Goal: Task Accomplishment & Management: Use online tool/utility

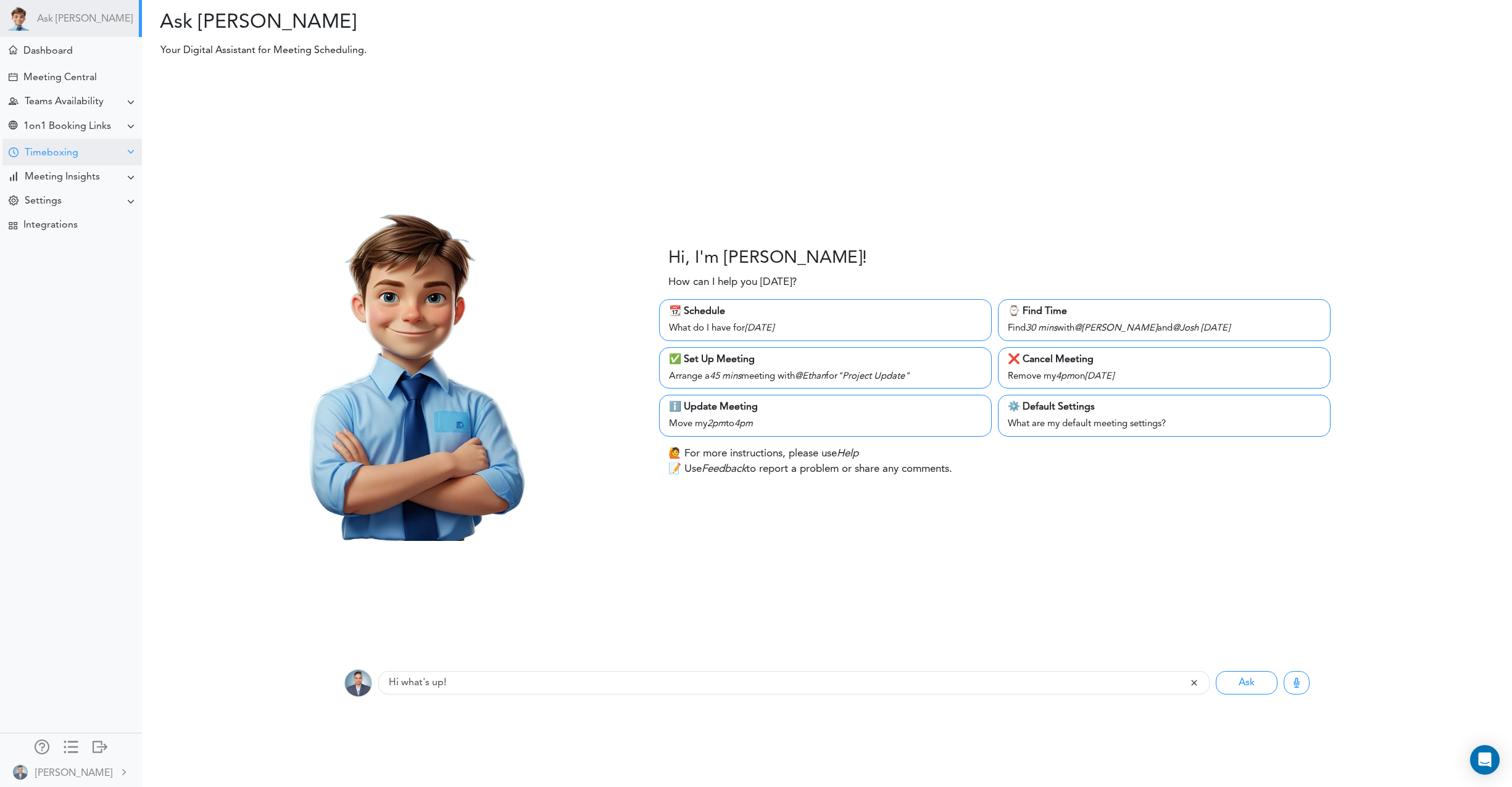
click at [42, 153] on div "Timeboxing" at bounding box center [51, 154] width 54 height 12
drag, startPoint x: 13, startPoint y: 153, endPoint x: 21, endPoint y: 156, distance: 8.5
click at [13, 153] on div at bounding box center [13, 154] width 10 height 12
click at [50, 154] on div "Timeboxing" at bounding box center [51, 154] width 54 height 12
drag, startPoint x: 50, startPoint y: 175, endPoint x: 185, endPoint y: 207, distance: 138.7
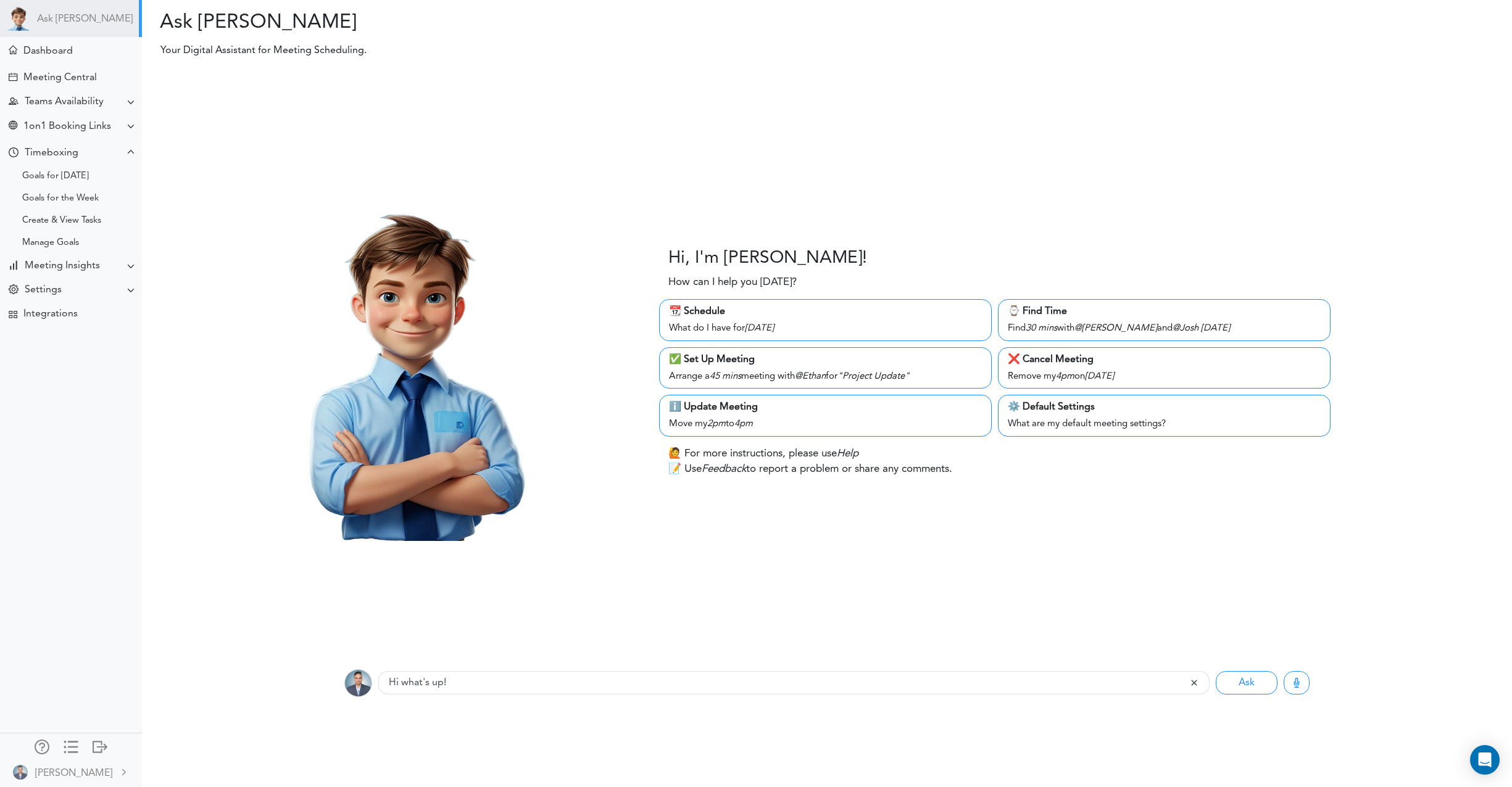
click at [50, 176] on div "Goals for [DATE]" at bounding box center [55, 176] width 66 height 6
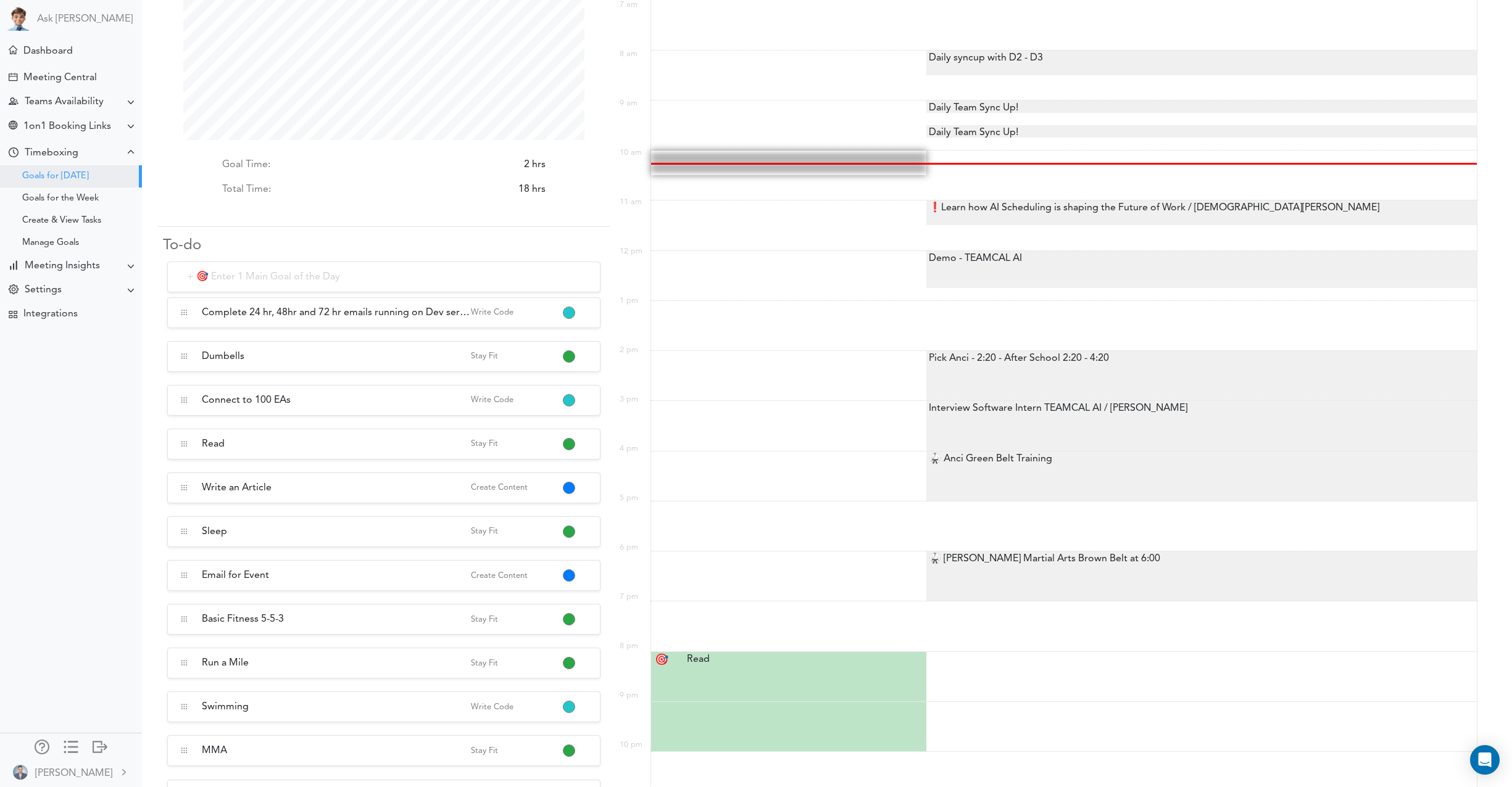
scroll to position [141, 0]
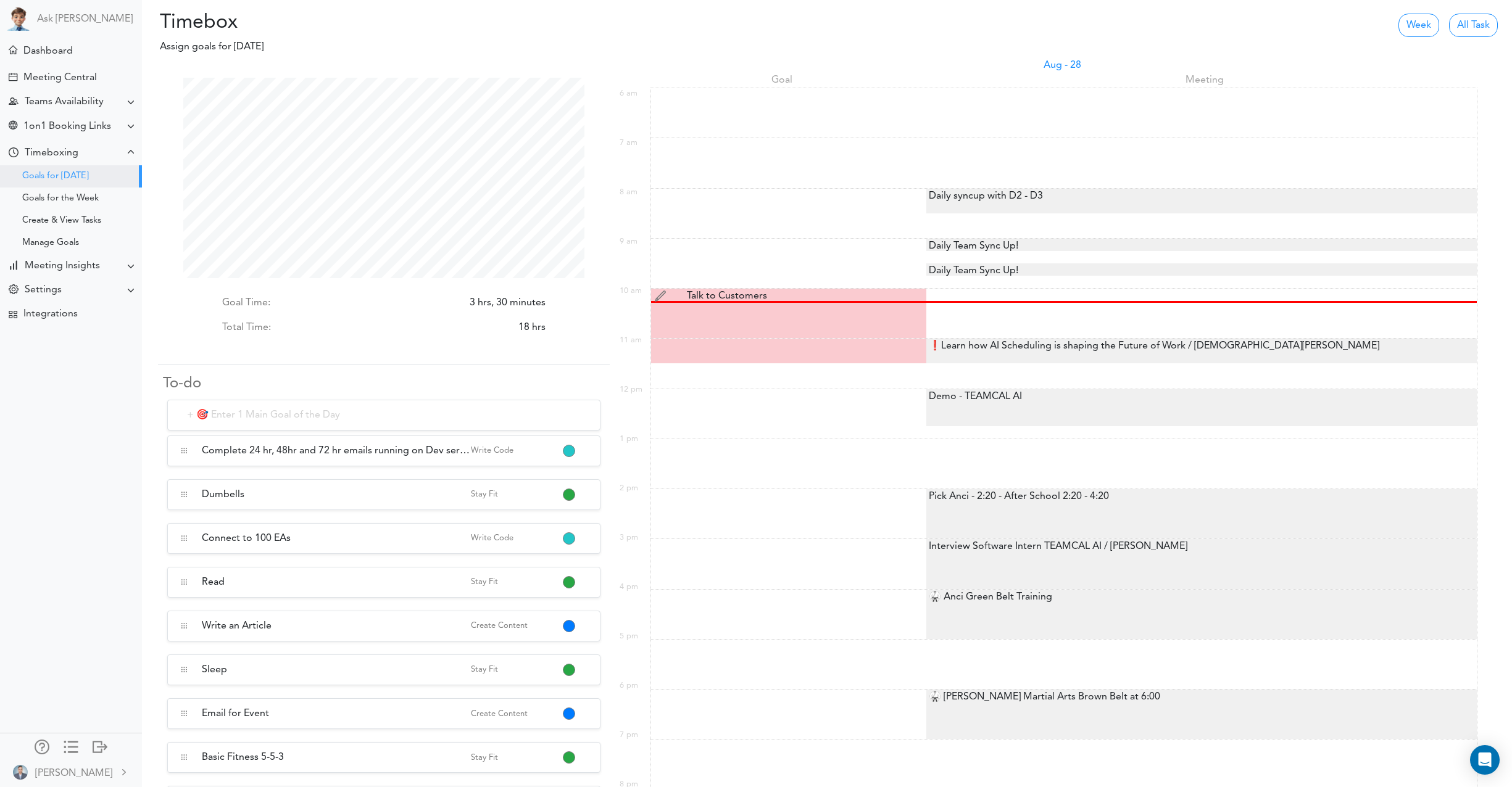
click at [815, 294] on div "Talk to Customers Talk to Customers" at bounding box center [791, 296] width 227 height 15
type input "Talk to Customers"
select select "10:00 am"
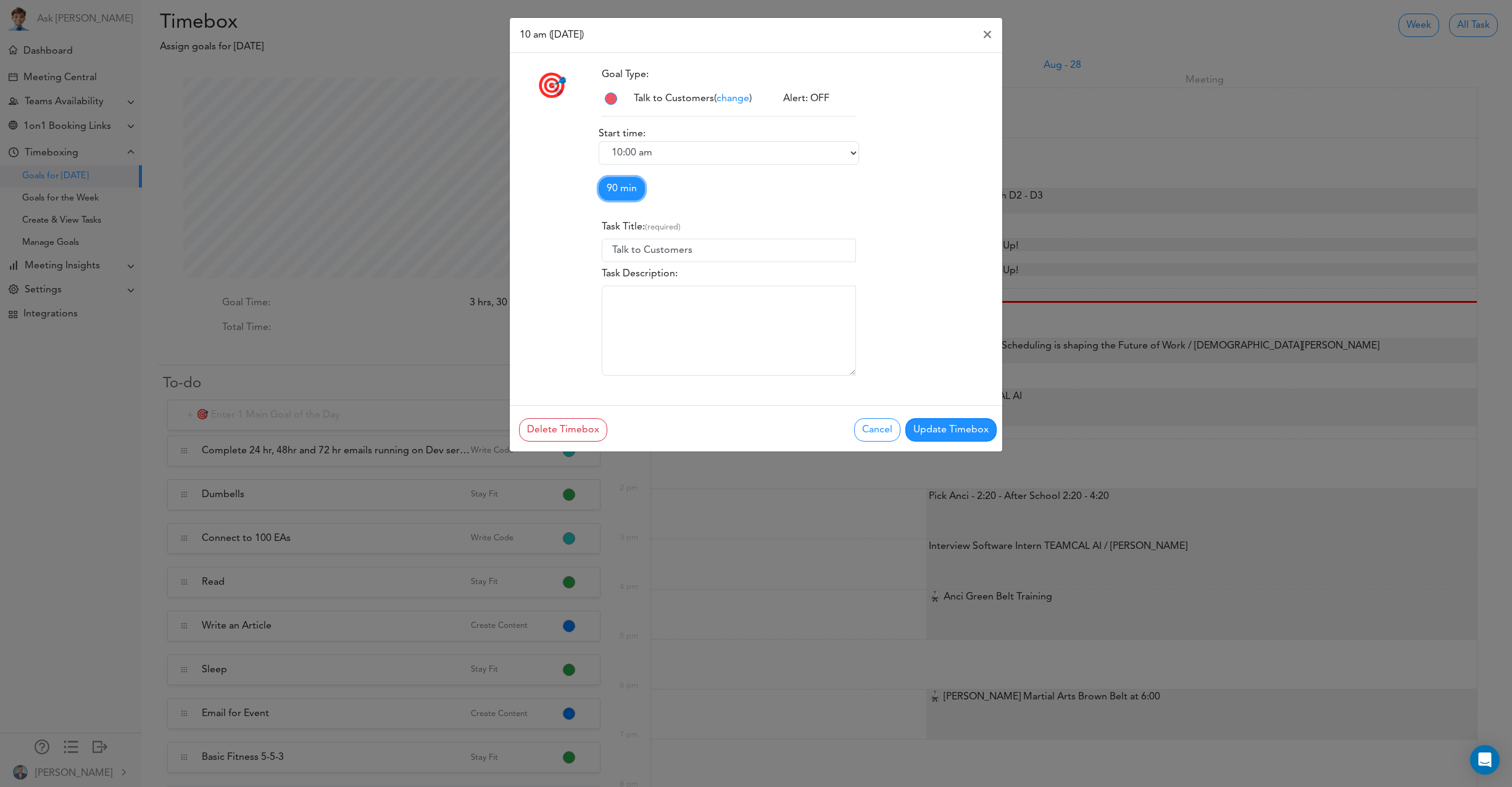
click at [635, 200] on link "90 min" at bounding box center [621, 189] width 46 height 23
click at [638, 236] on link "60 min" at bounding box center [648, 237] width 97 height 20
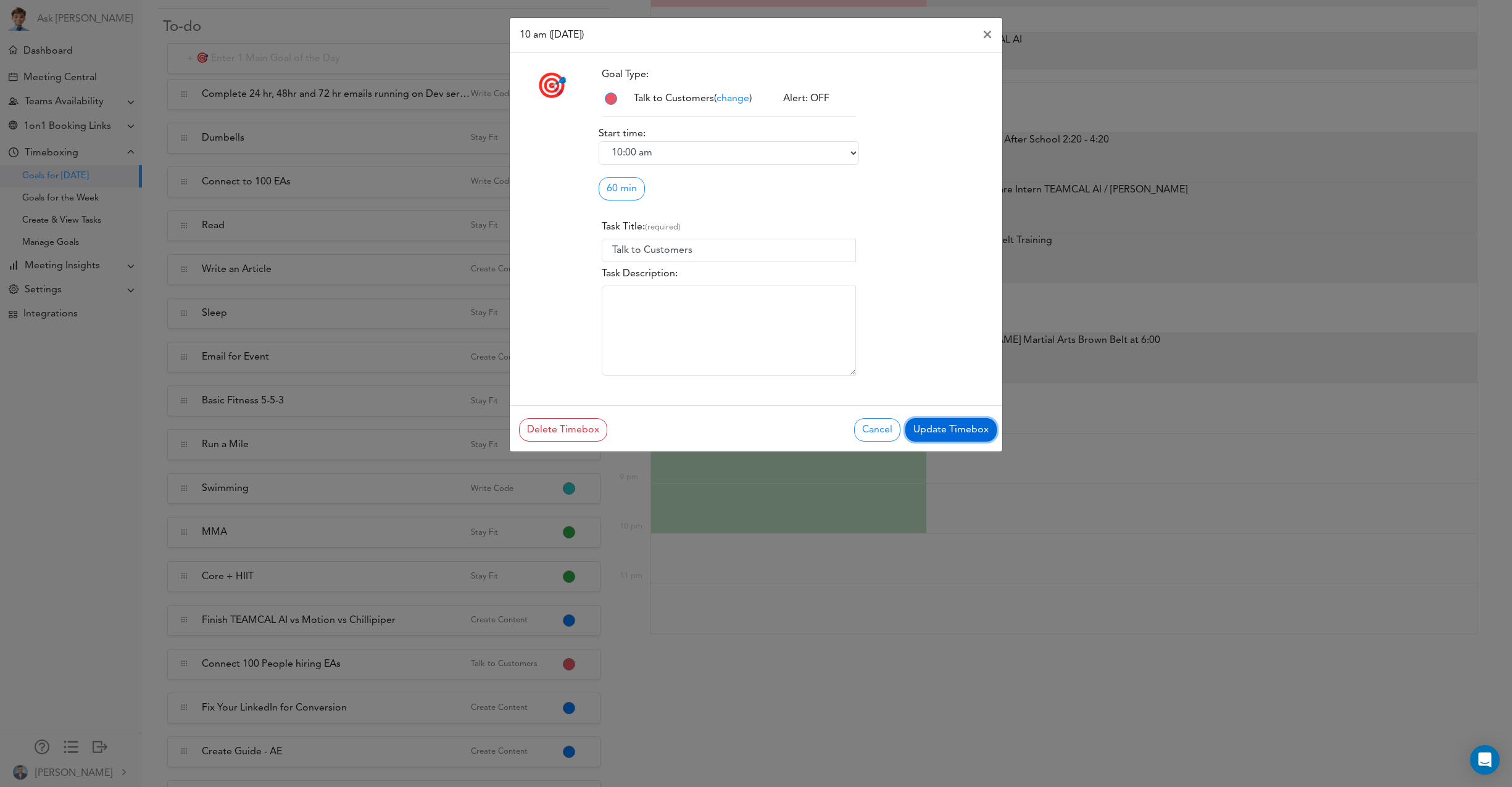
drag, startPoint x: 967, startPoint y: 437, endPoint x: 918, endPoint y: 404, distance: 59.1
click at [967, 437] on button "Update Timebox" at bounding box center [951, 430] width 91 height 23
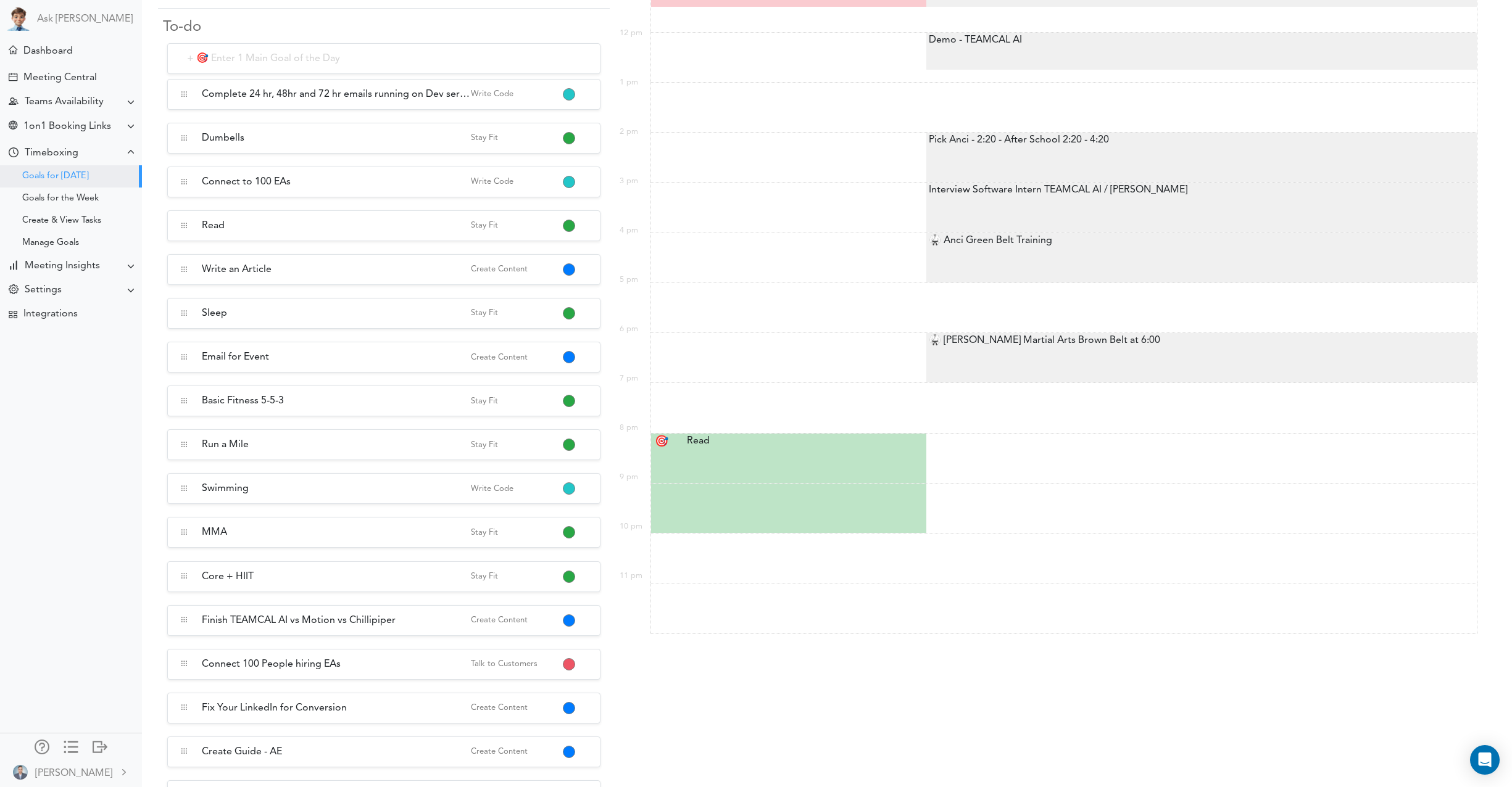
scroll to position [0, 0]
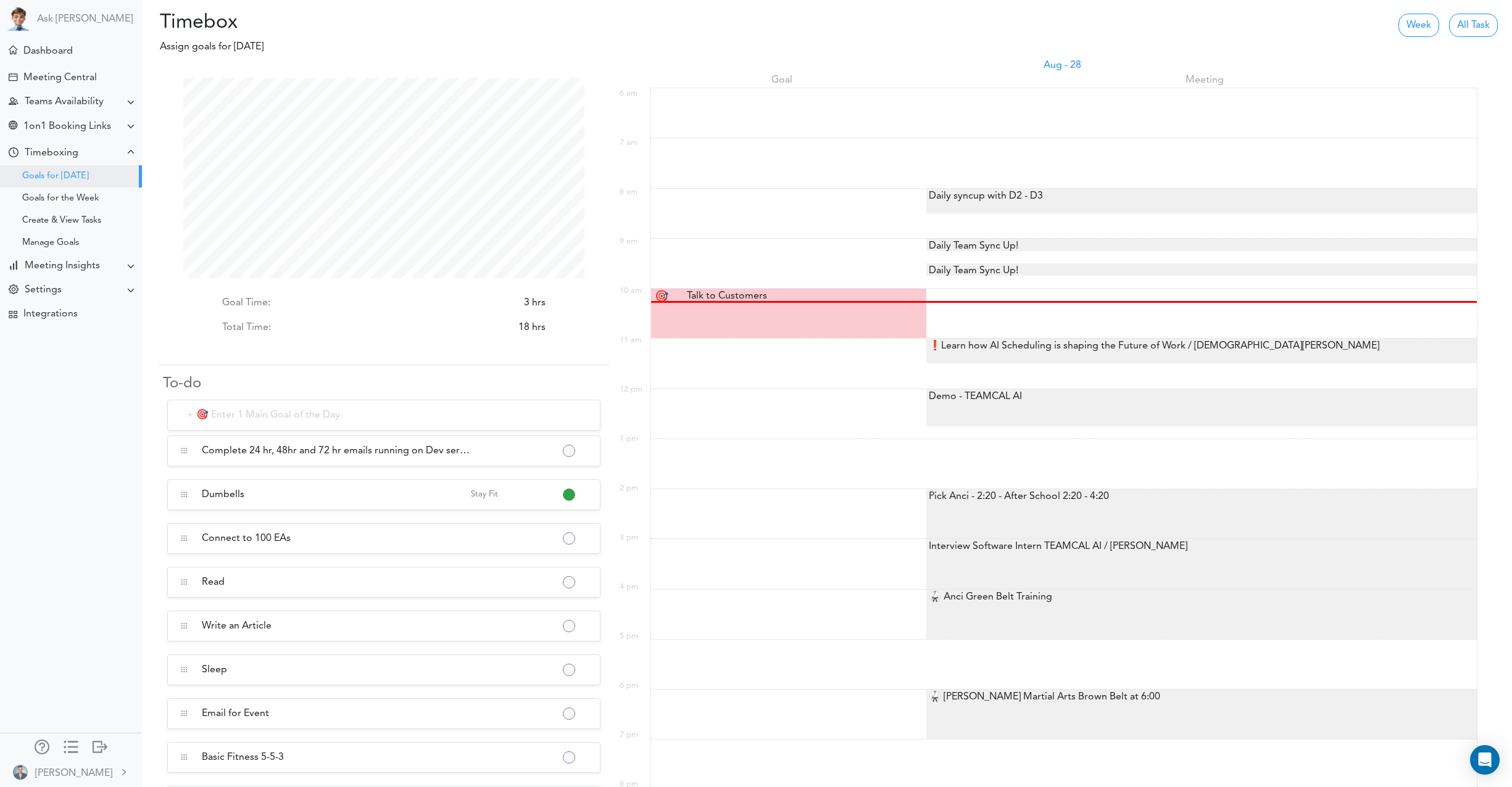
scroll to position [201, 401]
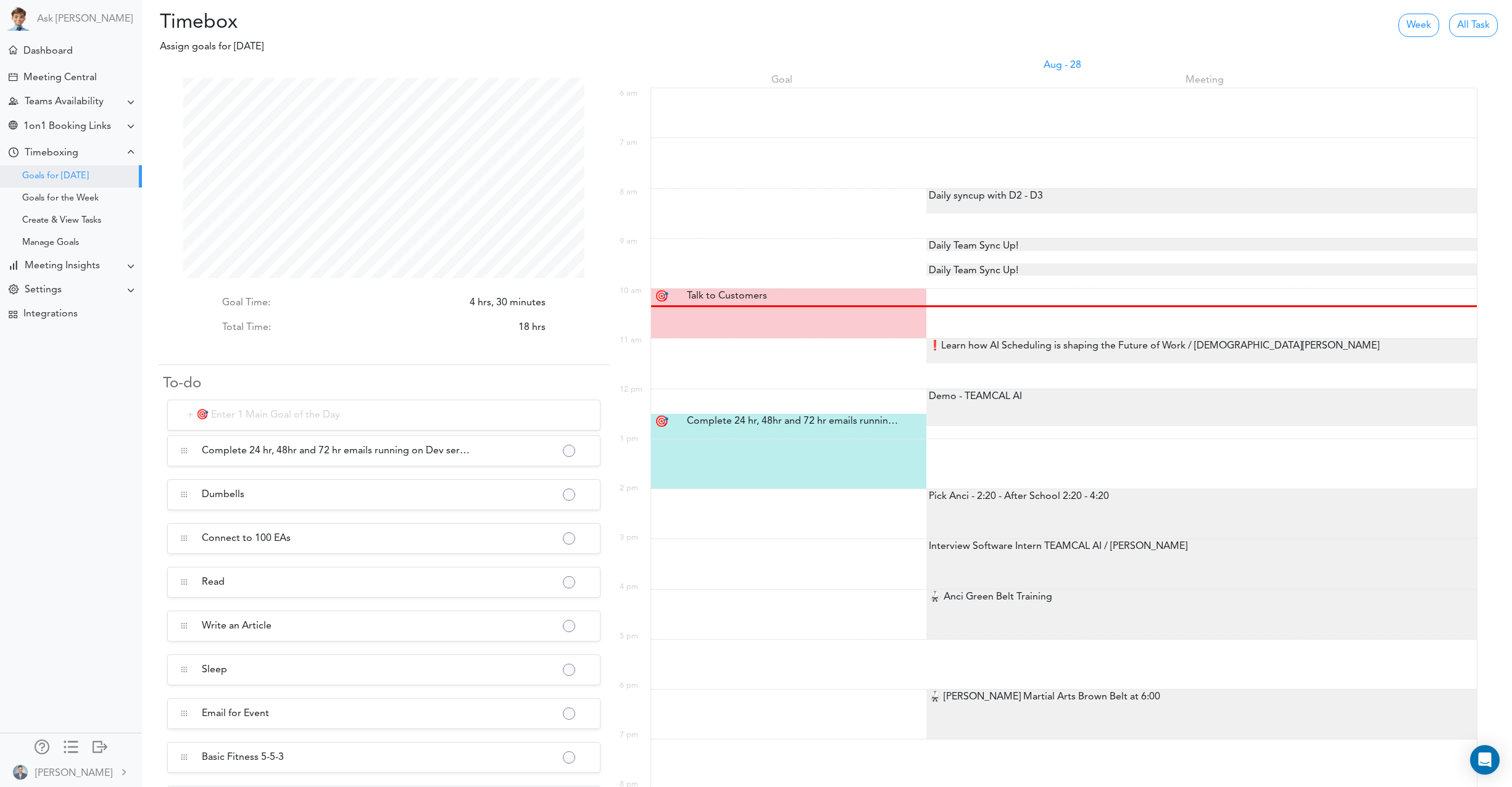
scroll to position [201, 401]
click at [746, 420] on div "Complete 24 hr, 48hr and 72 hr emails running on Dev server Complete 24 hr, 48h…" at bounding box center [791, 421] width 227 height 15
type input "Complete 24 hr, 48hr and 72 hr emails running on Dev server"
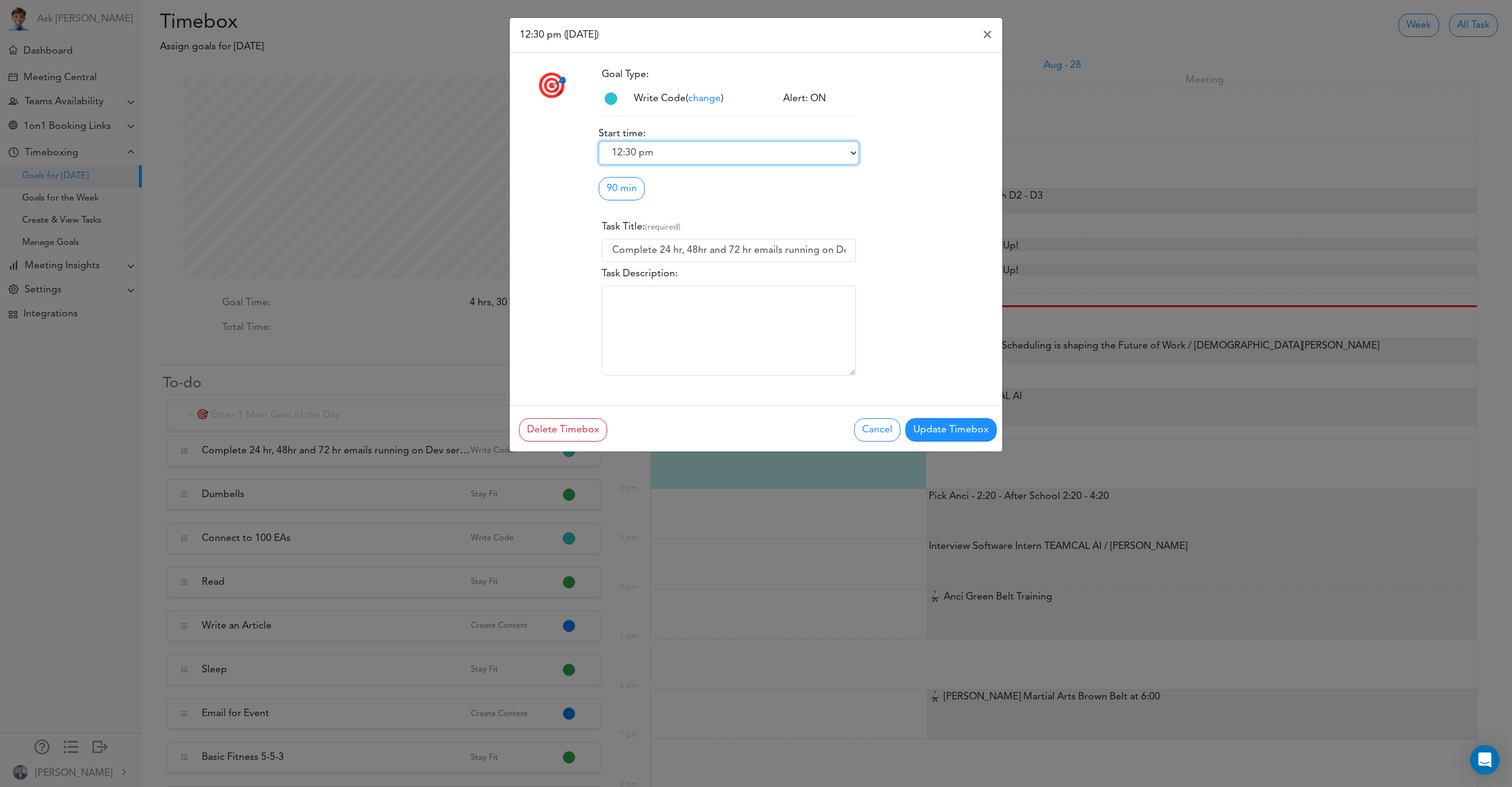
click at [644, 143] on select "6:00 am 6:15 am 6:30 am 6:45 am 7:00 am 7:15 am 7:30 am 7:45 am 8:00 am 8:15 am…" at bounding box center [728, 153] width 260 height 23
select select "1:00 pm"
click at [598, 141] on select "6:00 am 6:15 am 6:30 am 6:45 am 7:00 am 7:15 am 7:30 am 7:45 am 8:00 am 8:15 am…" at bounding box center [728, 153] width 260 height 23
drag, startPoint x: 940, startPoint y: 430, endPoint x: 925, endPoint y: 423, distance: 16.6
click at [940, 430] on button "Update Timebox" at bounding box center [951, 430] width 91 height 23
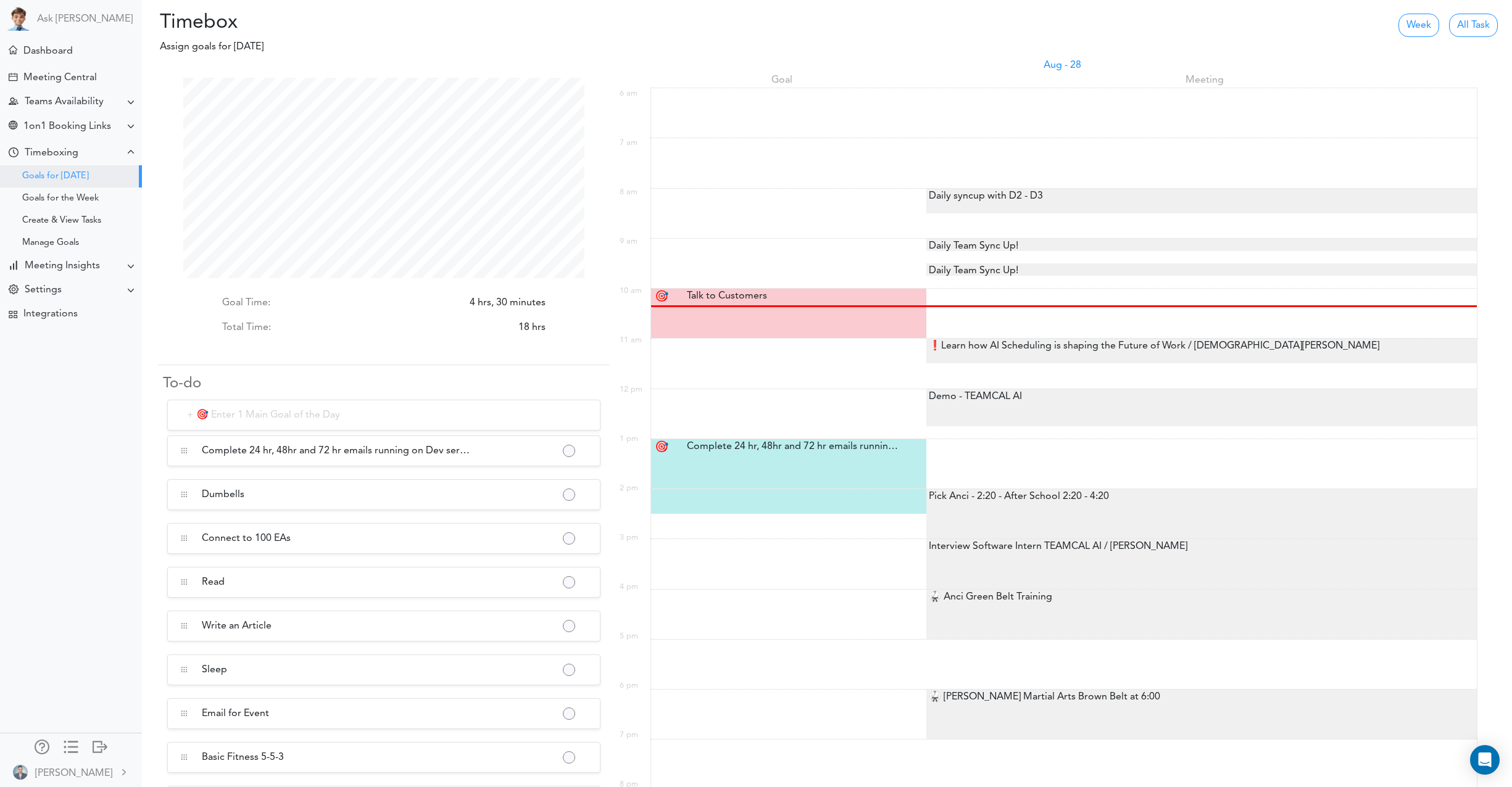
scroll to position [201, 401]
click at [869, 450] on div "Complete 24 hr, 48hr and 72 hr emails running on Dev server Complete 24 hr, 48h…" at bounding box center [791, 447] width 227 height 15
type input "Complete 24 hr, 48hr and 72 hr emails running on Dev server"
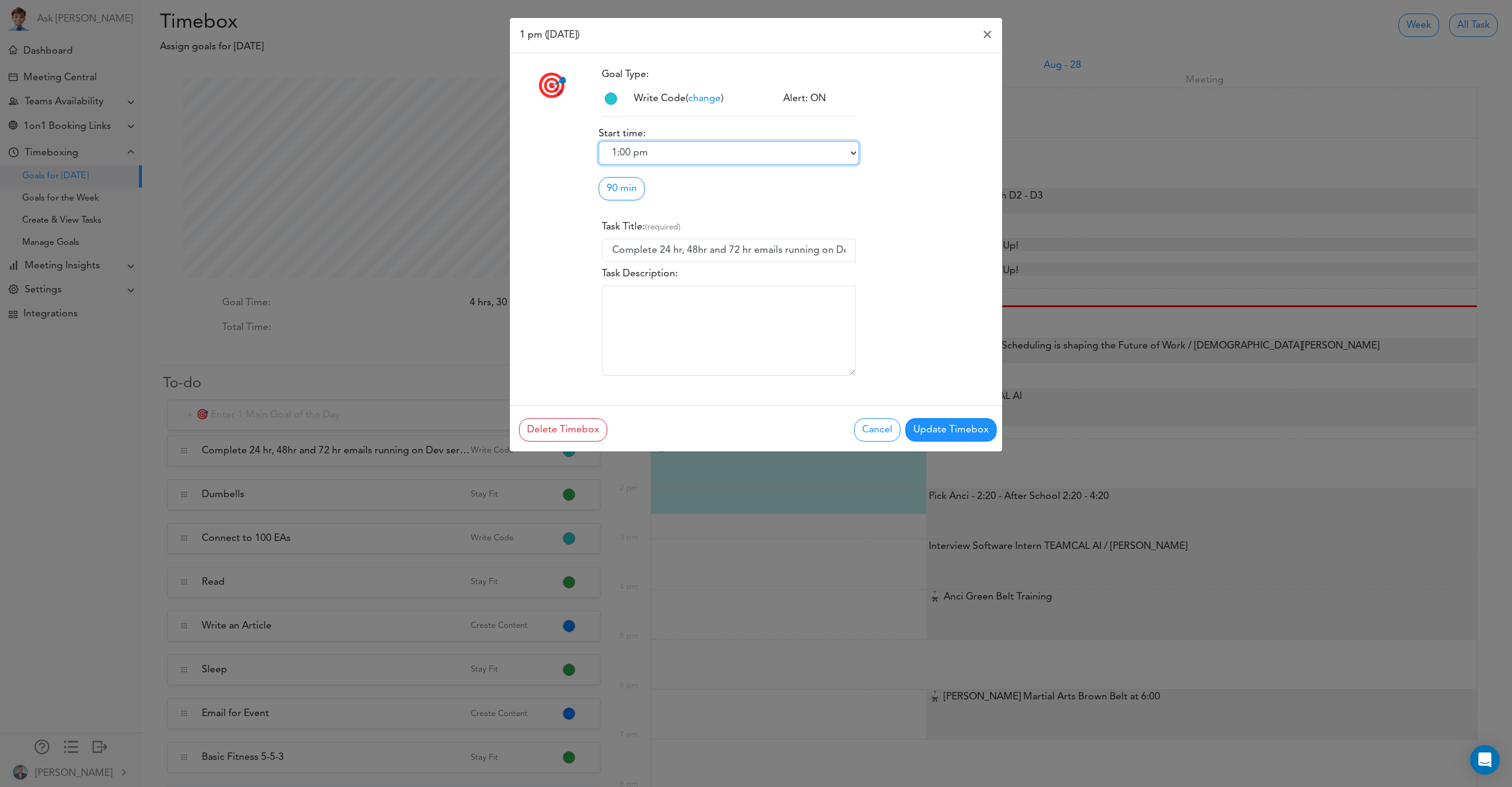
click at [659, 149] on select "6:00 am 6:15 am 6:30 am 6:45 am 7:00 am 7:15 am 7:30 am 7:45 am 8:00 am 8:15 am…" at bounding box center [728, 153] width 260 height 23
select select "2:00 pm"
click at [598, 141] on select "6:00 am 6:15 am 6:30 am 6:45 am 7:00 am 7:15 am 7:30 am 7:45 am 8:00 am 8:15 am…" at bounding box center [728, 153] width 260 height 23
click at [868, 428] on button "Cancel" at bounding box center [877, 430] width 46 height 23
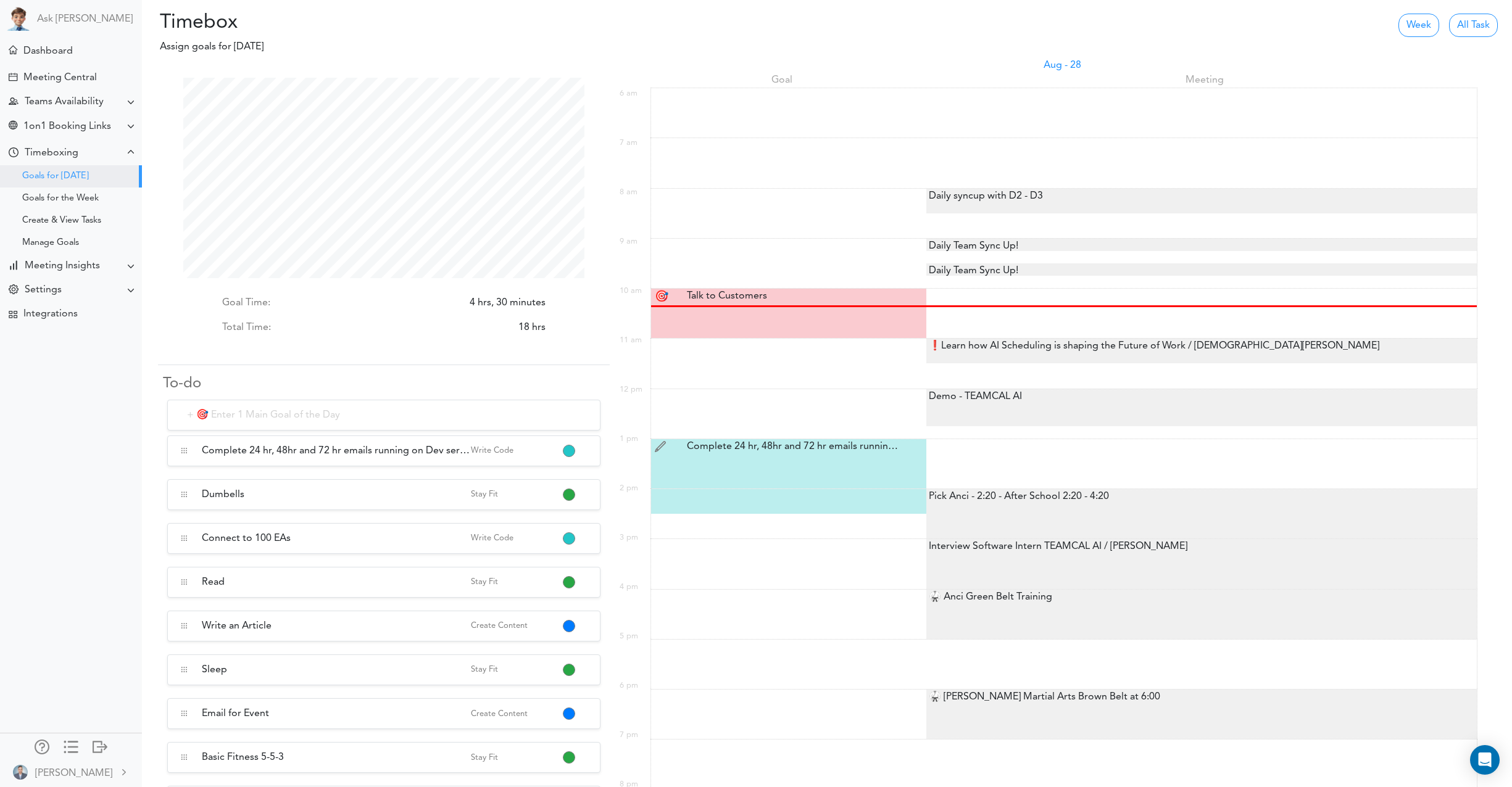
click at [792, 442] on div "Complete 24 hr, 48hr and 72 hr emails running on Dev server Complete 24 hr, 48h…" at bounding box center [791, 447] width 227 height 15
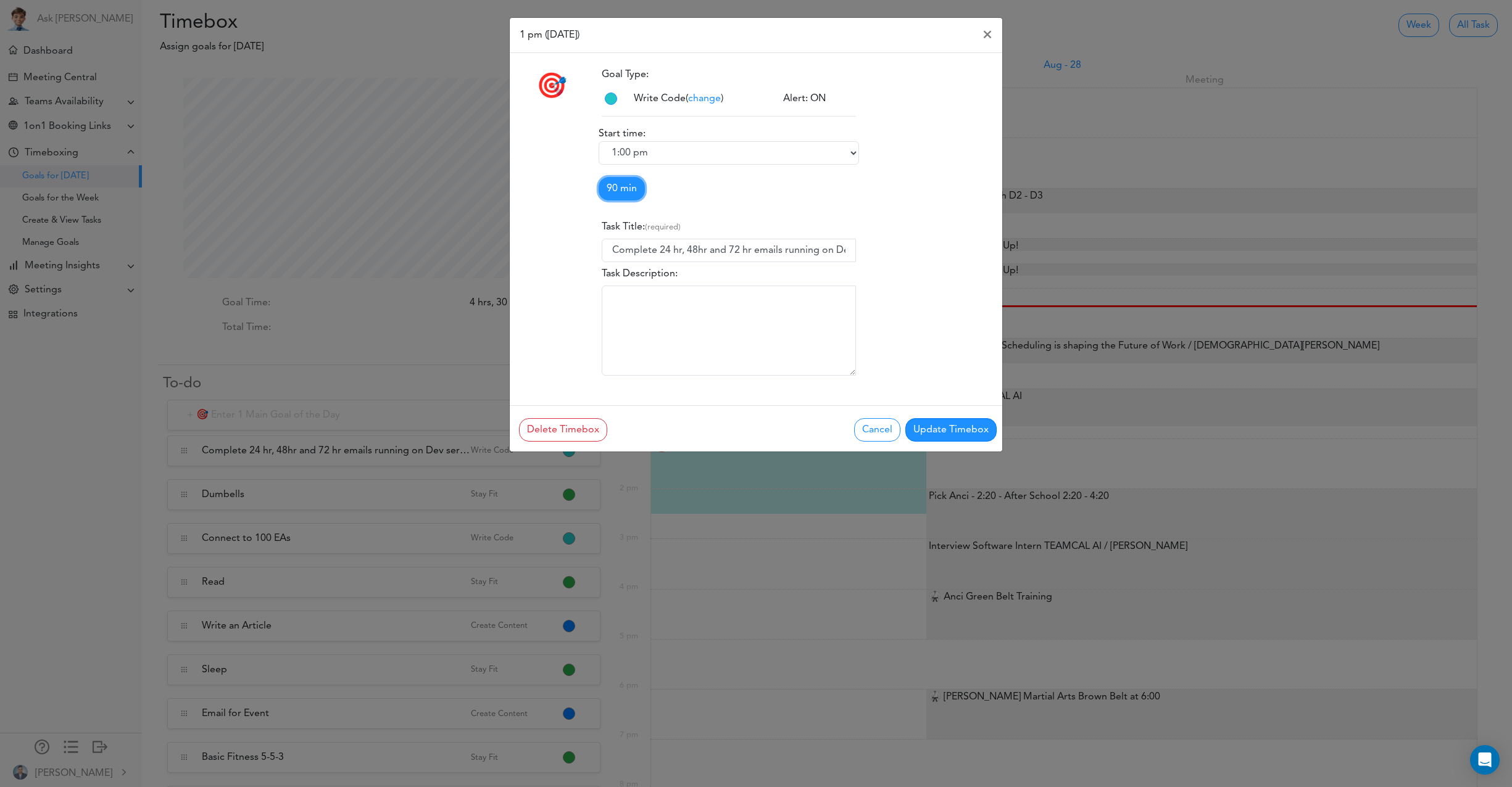
click at [634, 185] on link "90 min" at bounding box center [621, 189] width 46 height 23
click at [641, 274] on link "120 min" at bounding box center [648, 277] width 97 height 20
click at [962, 428] on button "Update Timebox" at bounding box center [951, 430] width 91 height 23
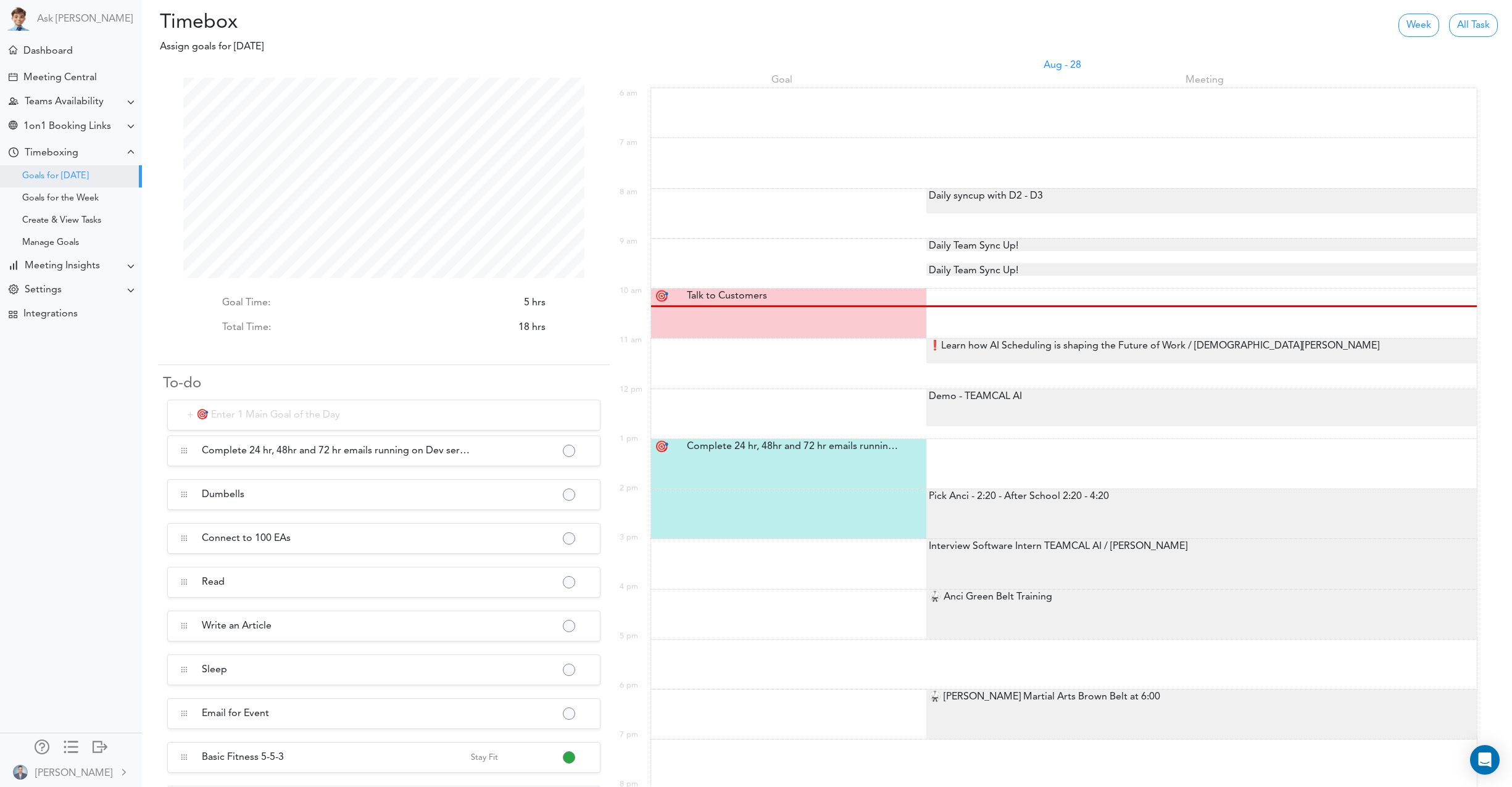
scroll to position [201, 401]
click at [774, 565] on div "Assign Timebox" at bounding box center [789, 570] width 227 height 12
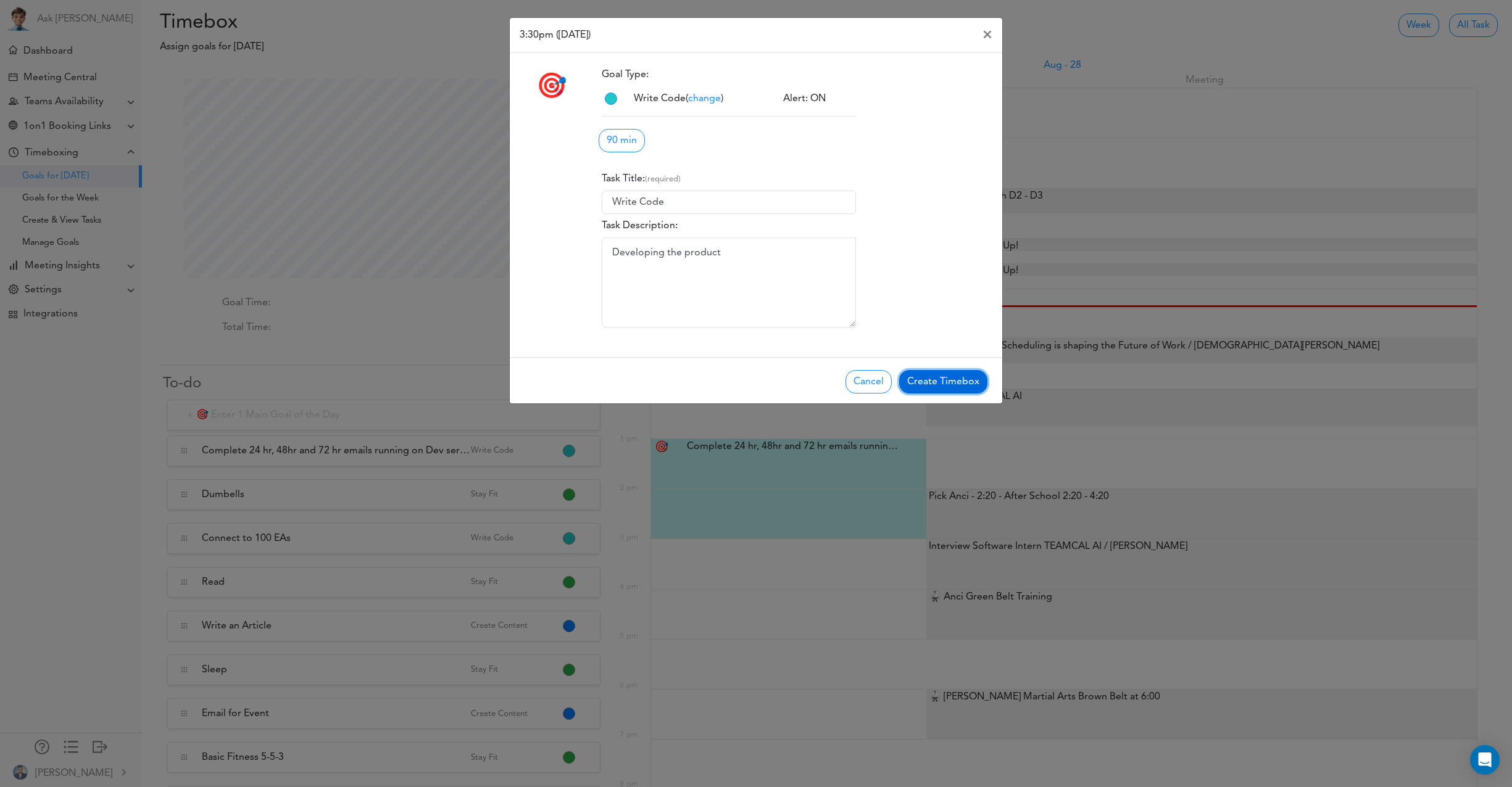
click at [924, 379] on button "Create Timebox" at bounding box center [943, 382] width 88 height 23
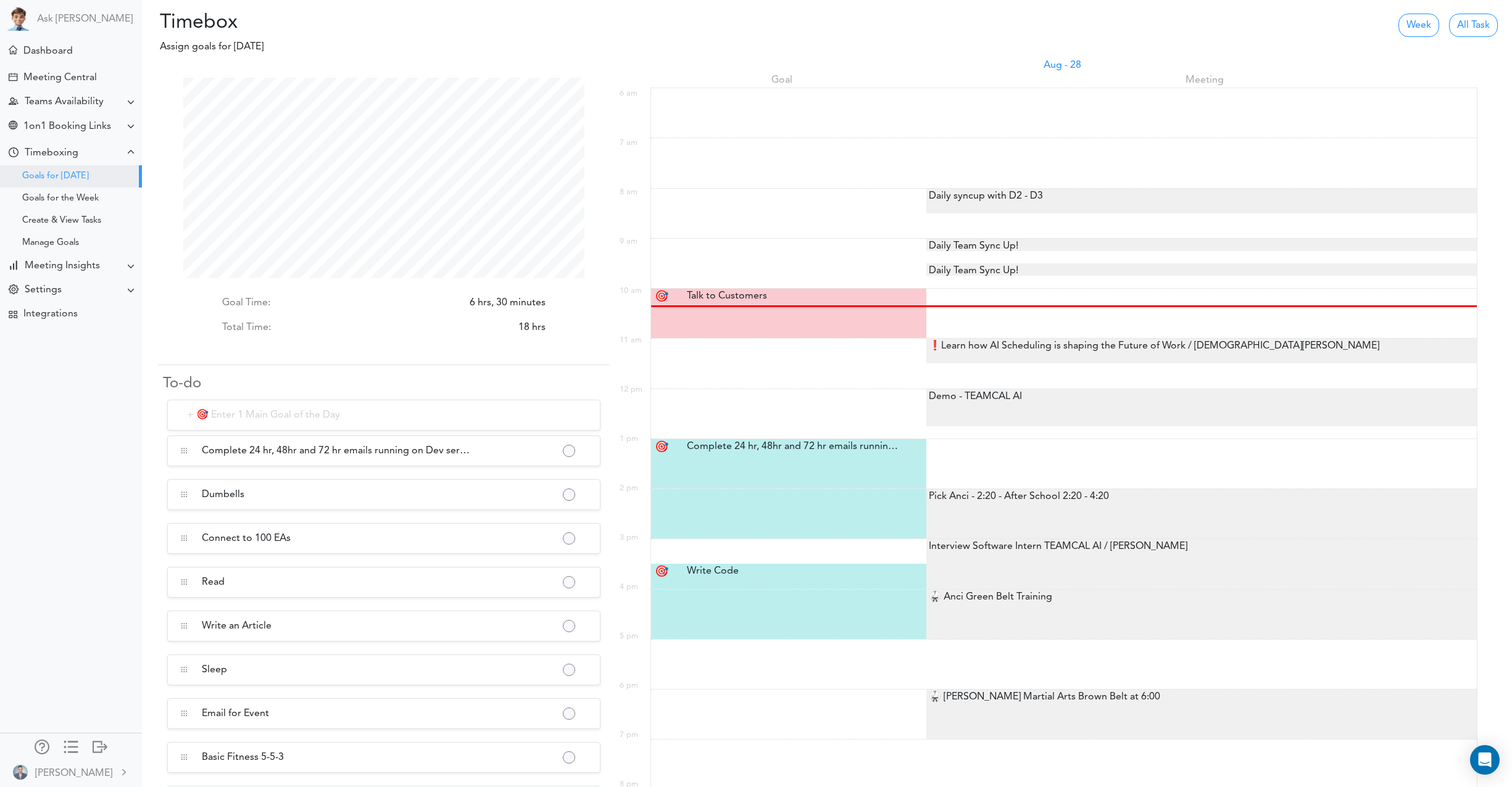
scroll to position [201, 401]
click at [980, 495] on div "Pick Anci - 2:20 - After School 2:20 - 4:20" at bounding box center [1018, 497] width 183 height 15
click at [1065, 344] on div "❗Learn how AI Scheduling is shaping the Future of Work / [DEMOGRAPHIC_DATA][PER…" at bounding box center [1153, 347] width 453 height 15
click at [1218, 346] on div "❗Learn how AI Scheduling is shaping the Future of Work / [DEMOGRAPHIC_DATA][PER…" at bounding box center [1153, 347] width 453 height 15
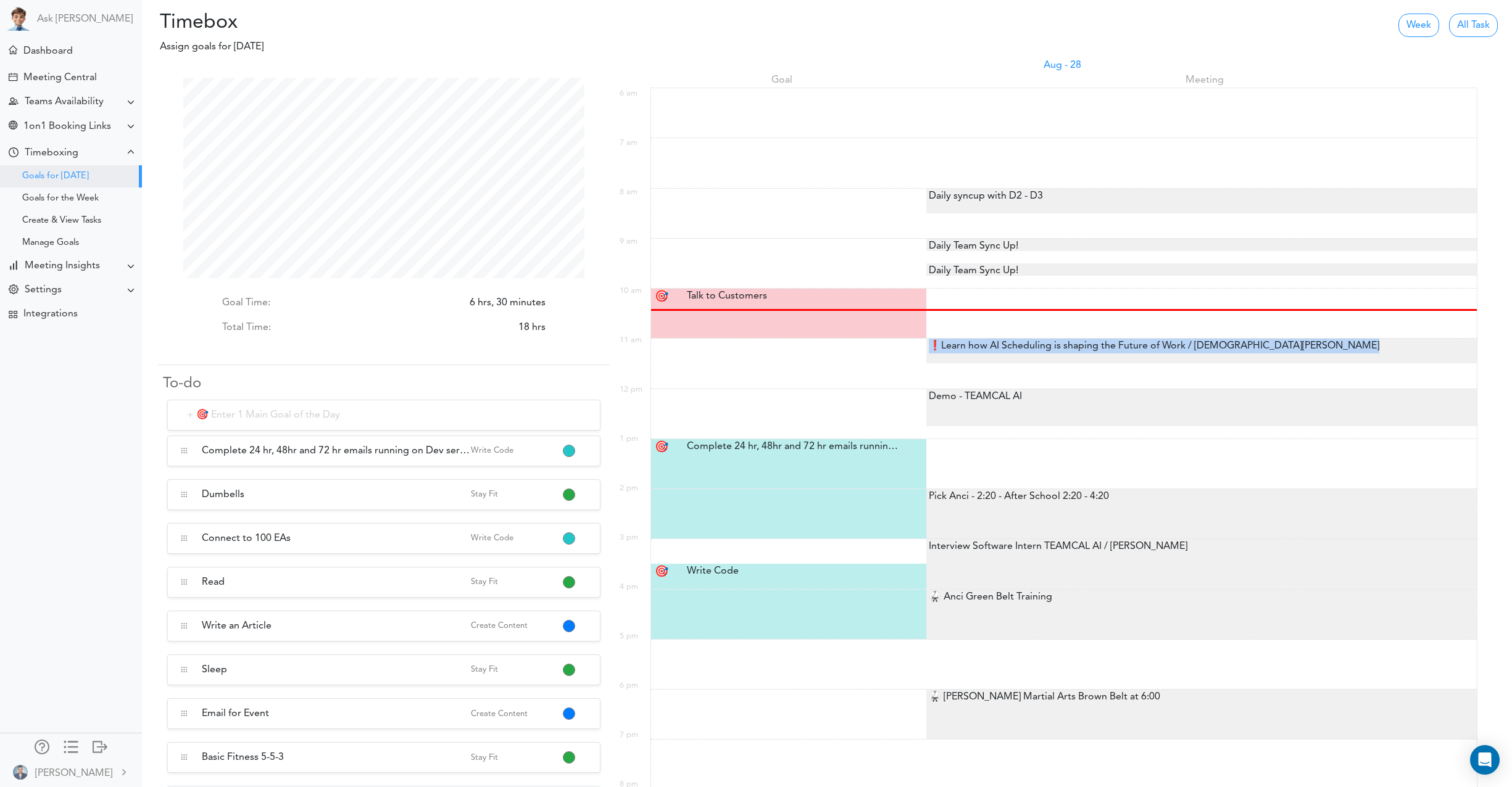
click at [1218, 347] on div "❗Learn how AI Scheduling is shaping the Future of Work / [DEMOGRAPHIC_DATA][PER…" at bounding box center [1153, 347] width 453 height 15
click at [1218, 347] on div "❗Learn how AI Scheduling is shaping the Future of Work / [DEMOGRAPHIC_DATA][PER…" at bounding box center [1153, 345] width 453 height 15
